Goal: Task Accomplishment & Management: Complete application form

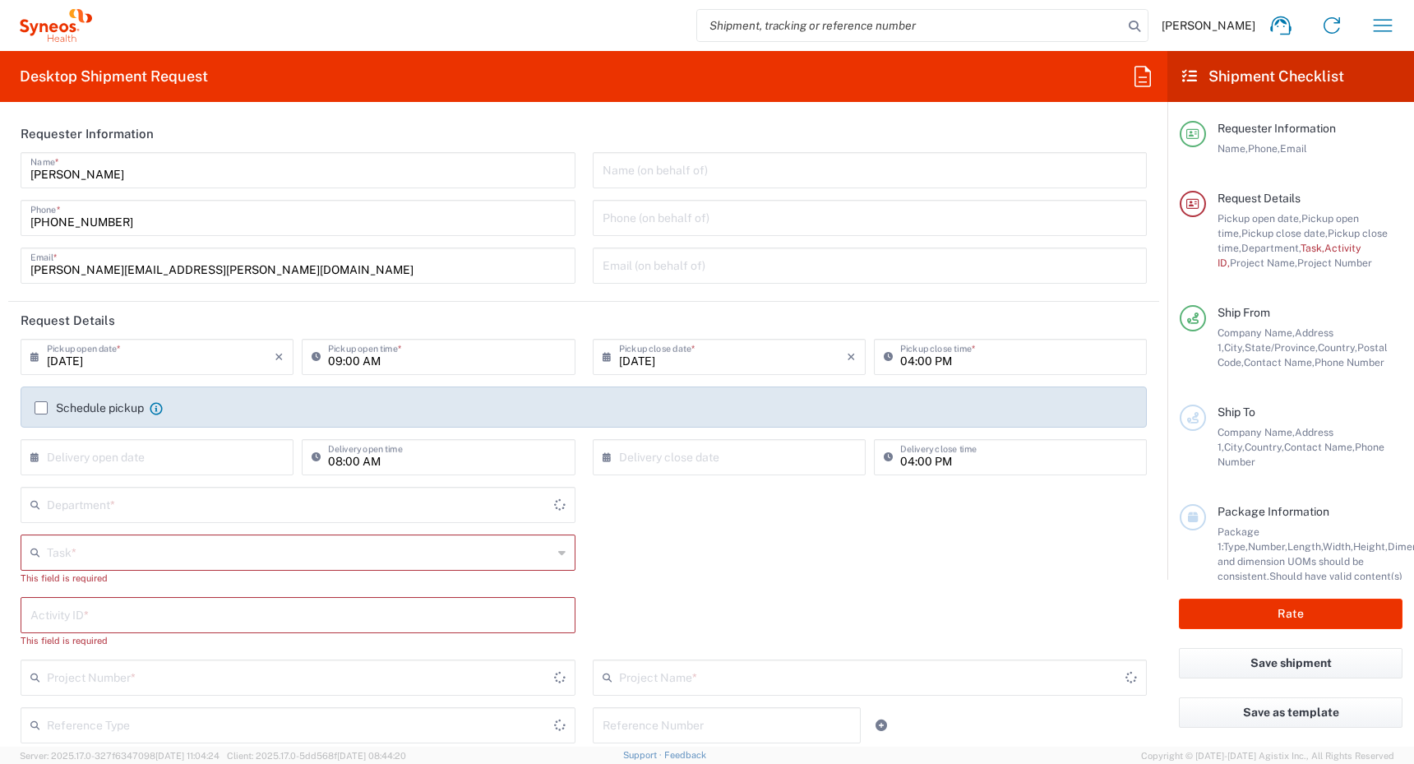
type input "4510"
type input "[GEOGRAPHIC_DATA]"
click at [1386, 24] on icon "button" at bounding box center [1383, 25] width 26 height 26
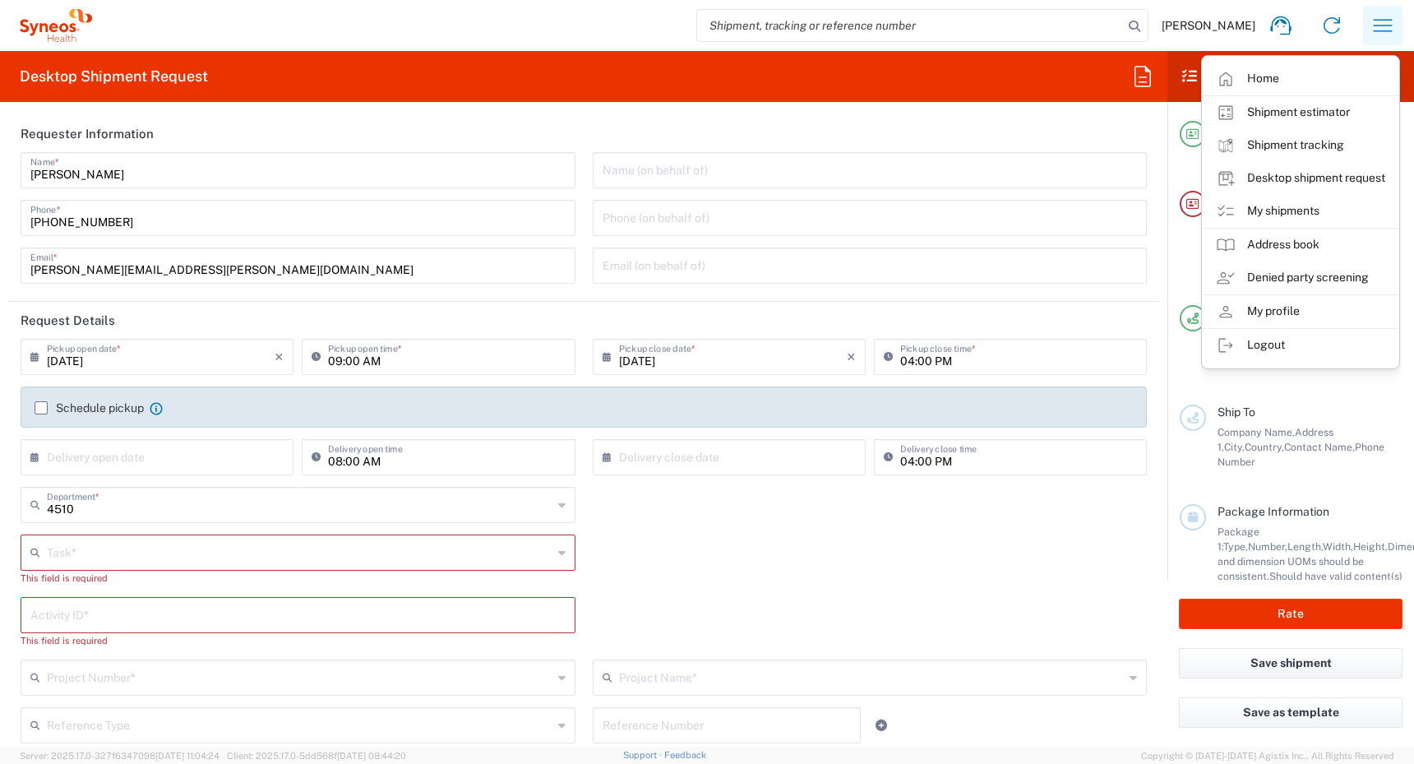
type input "Syneos Health Canada LP- [GEOGRAPHIC_DATA]"
click at [1267, 208] on link "My shipments" at bounding box center [1301, 211] width 196 height 33
